Goal: Navigation & Orientation: Find specific page/section

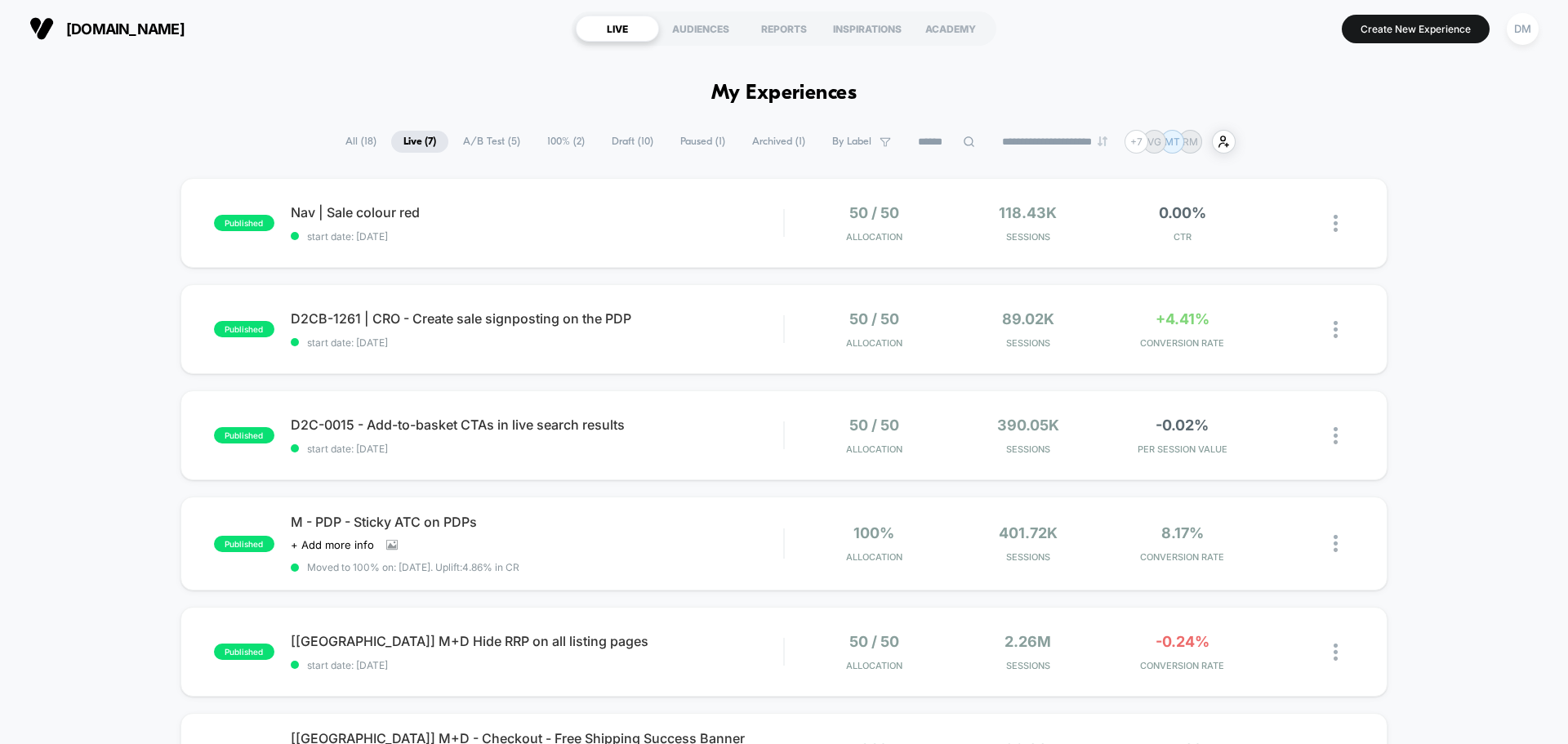
click at [368, 135] on span "All ( 18 )" at bounding box center [361, 142] width 56 height 22
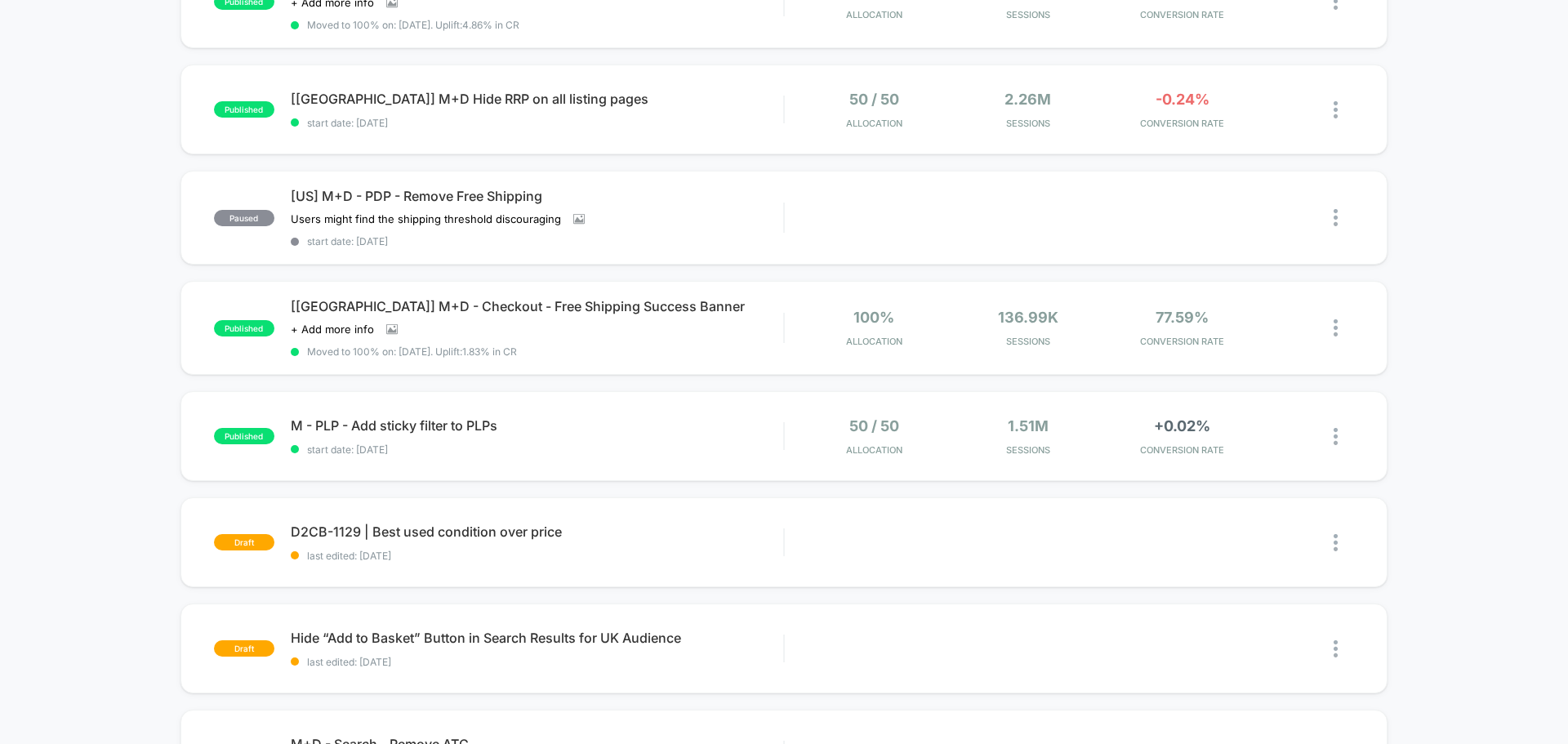
scroll to position [572, 0]
